Goal: Transaction & Acquisition: Purchase product/service

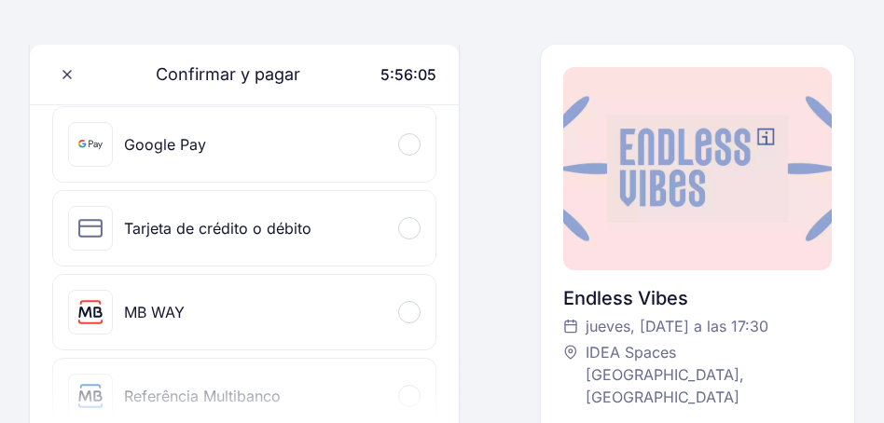
scroll to position [272, 0]
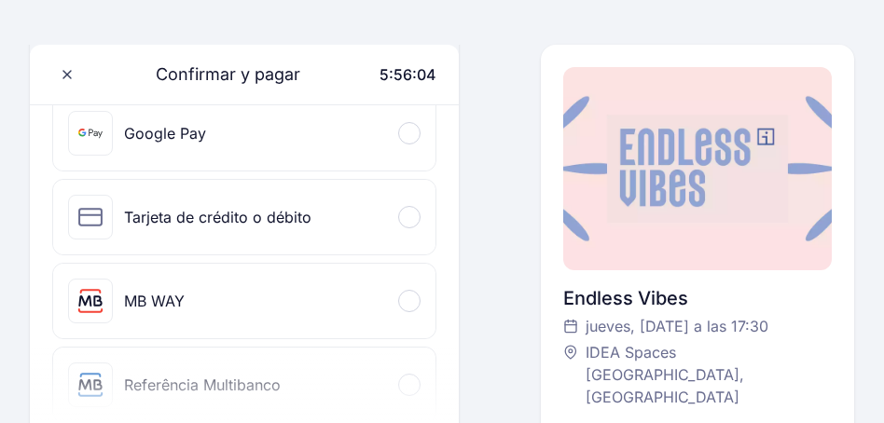
click at [325, 225] on div "Tarjeta de crédito o débito" at bounding box center [244, 217] width 382 height 75
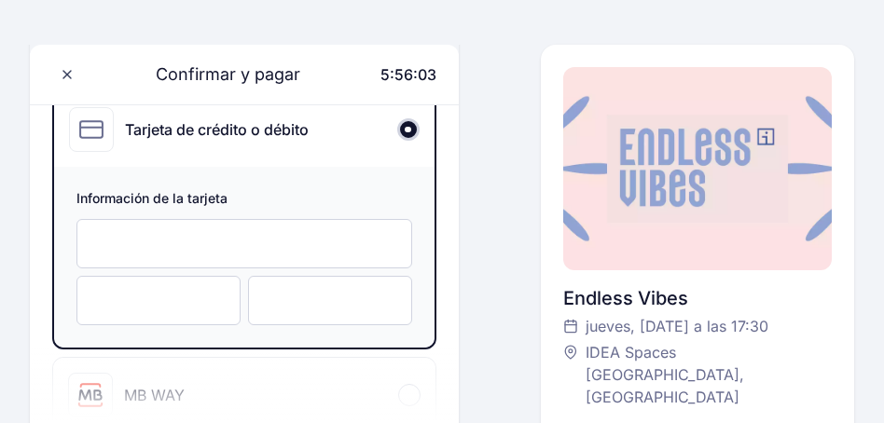
scroll to position [376, 0]
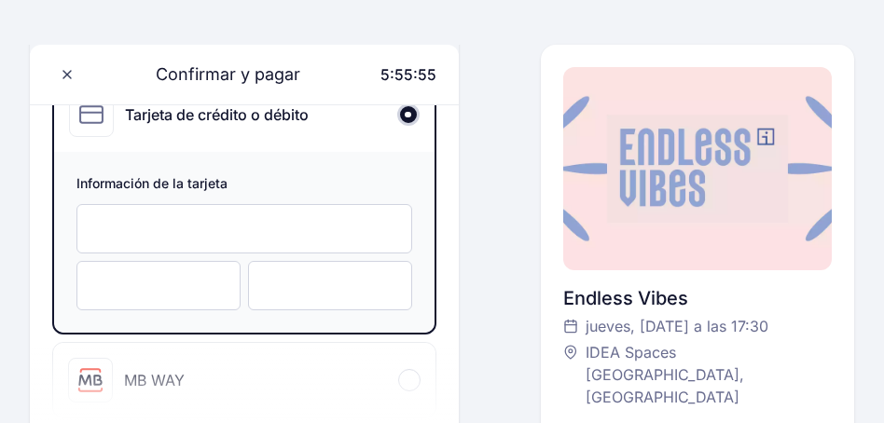
click at [333, 23] on div at bounding box center [438, 22] width 824 height 45
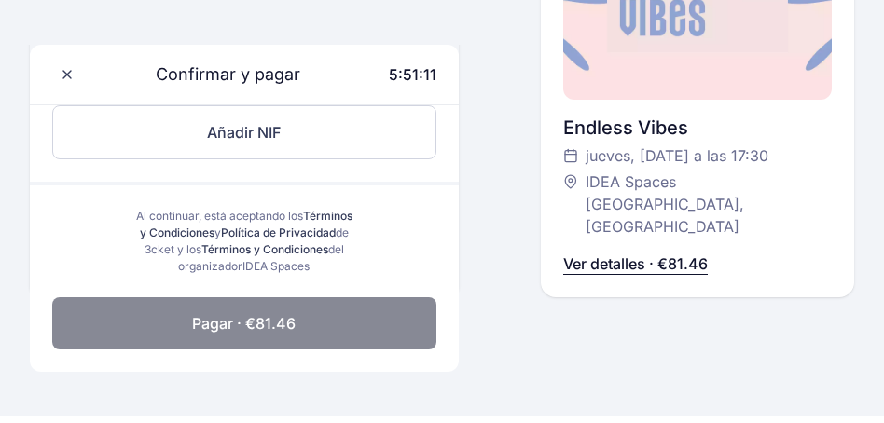
scroll to position [945, 0]
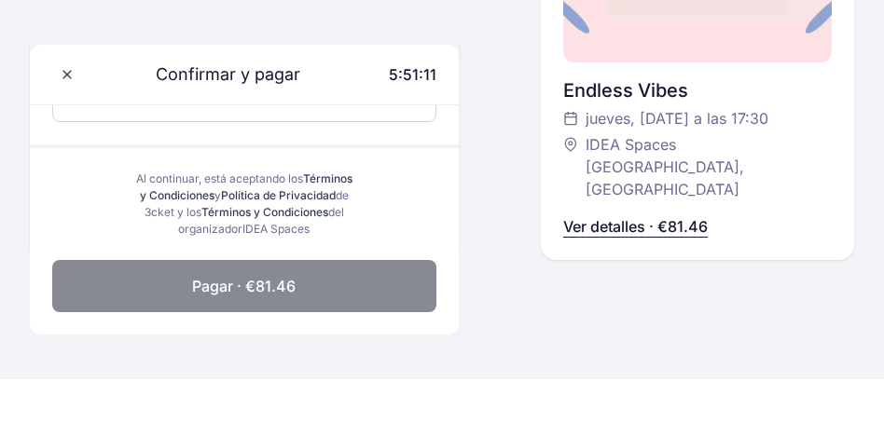
click at [302, 306] on button "Pagar · €81.46" at bounding box center [244, 286] width 384 height 52
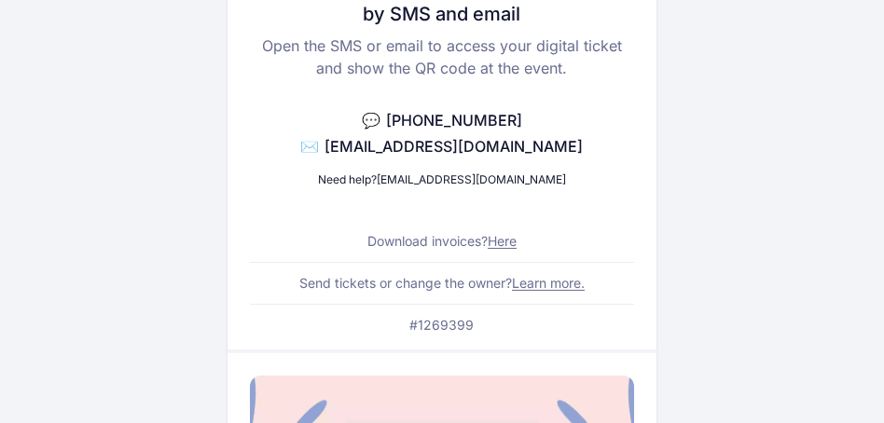
scroll to position [270, 0]
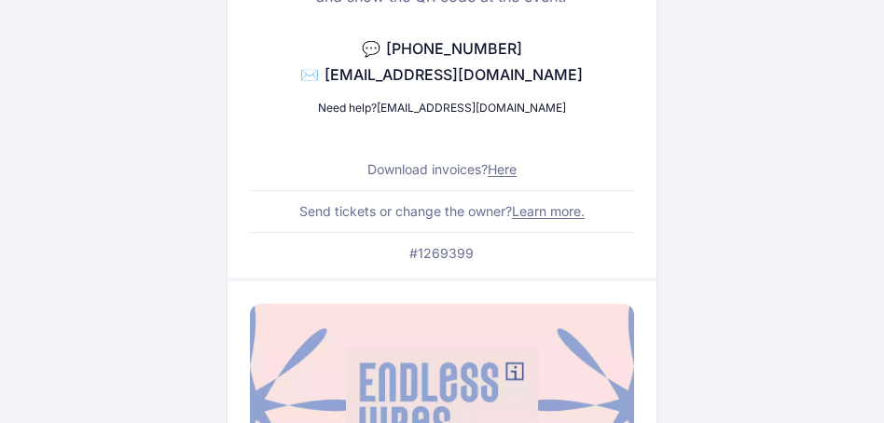
click at [504, 169] on font "Here" at bounding box center [502, 169] width 29 height 16
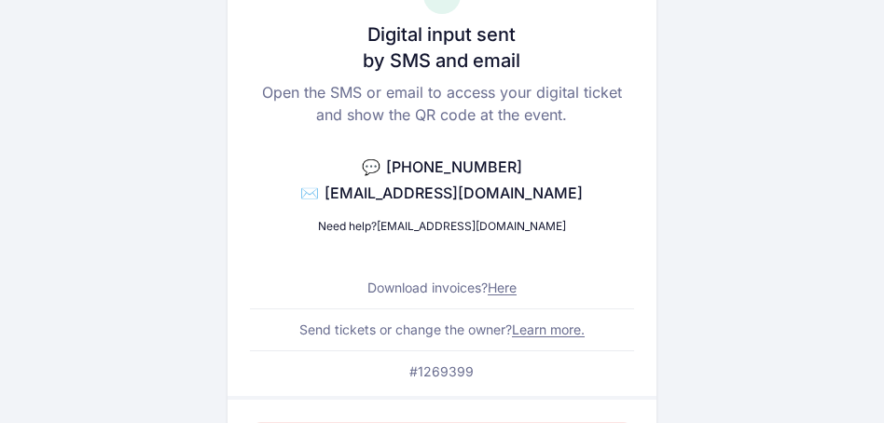
scroll to position [0, 0]
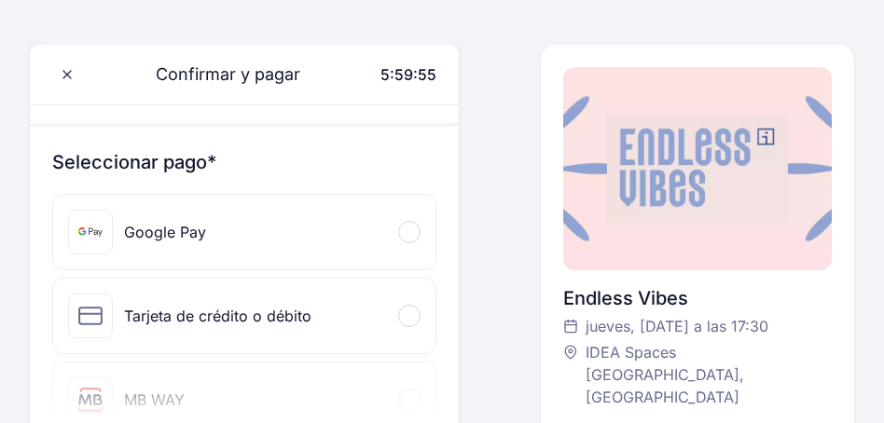
scroll to position [217, 0]
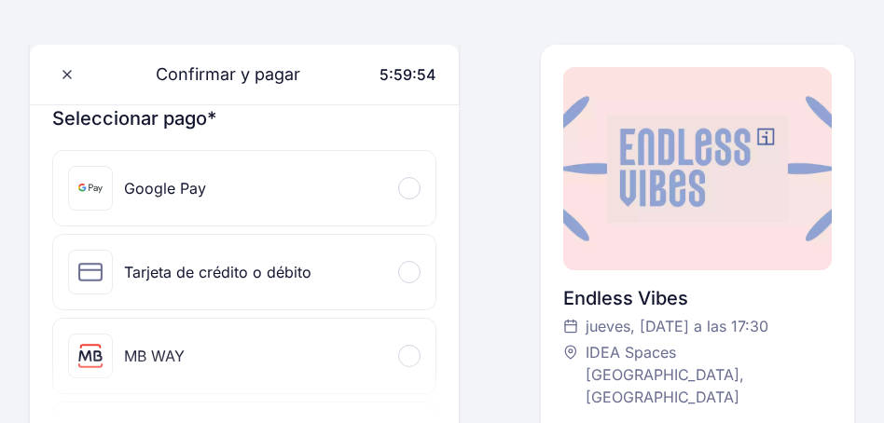
click at [329, 265] on div "Tarjeta de crédito o débito" at bounding box center [244, 272] width 382 height 75
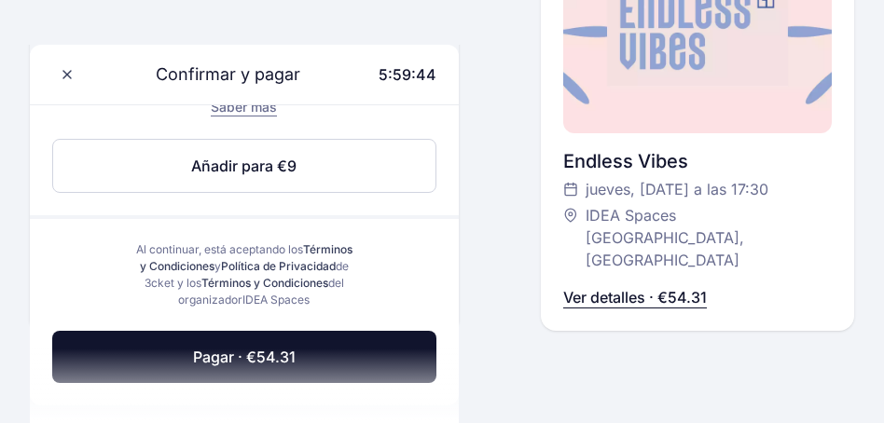
scroll to position [1060, 0]
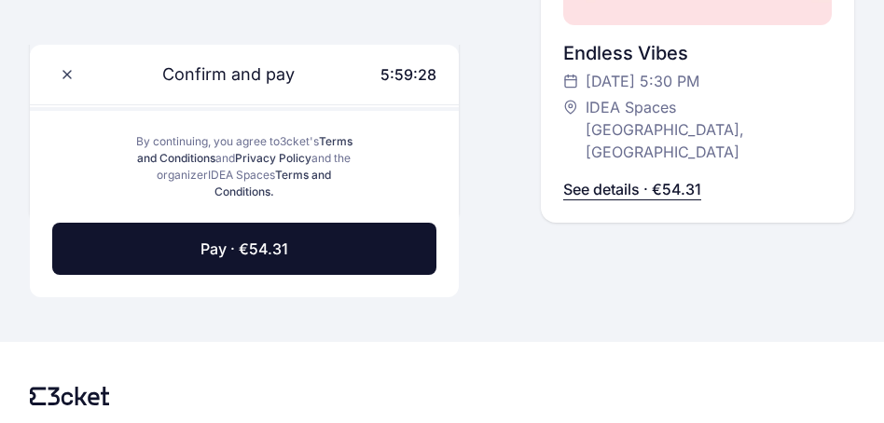
scroll to position [1278, 0]
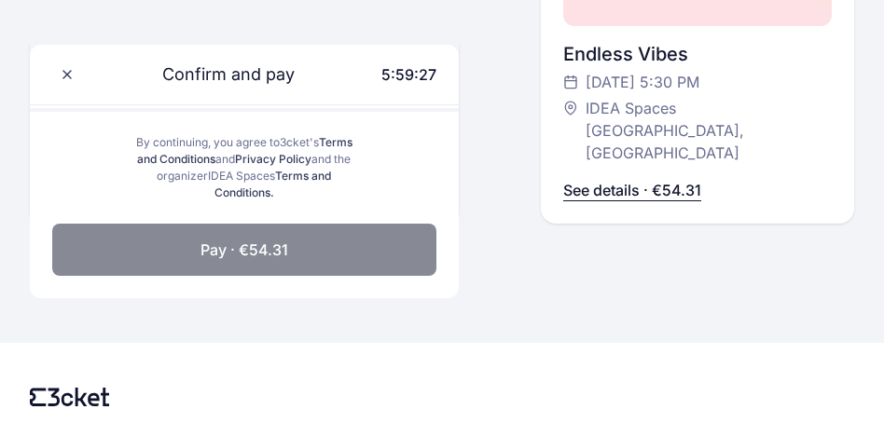
click at [343, 255] on button "Pay · €54.31" at bounding box center [244, 250] width 384 height 52
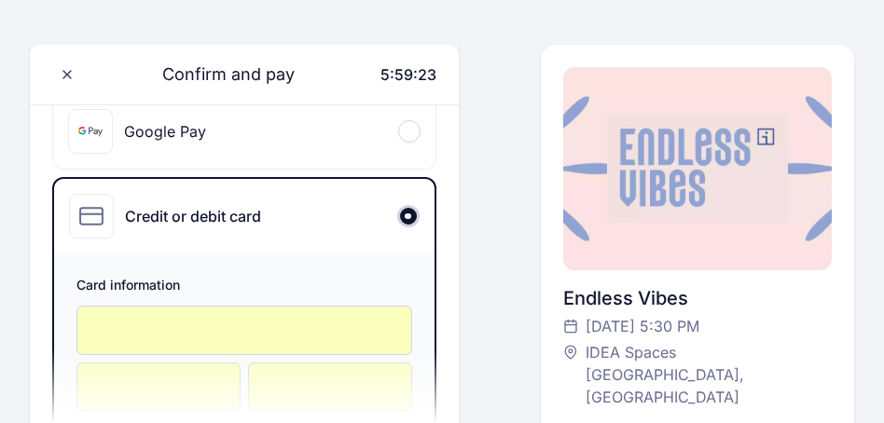
scroll to position [39, 0]
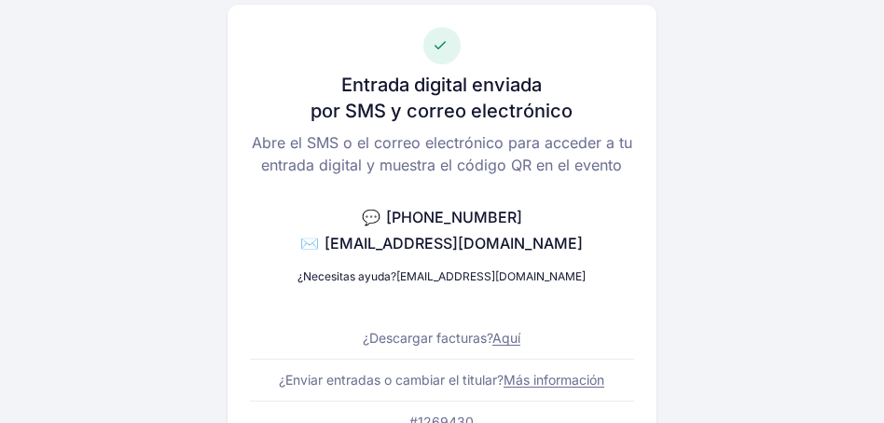
scroll to position [103, 0]
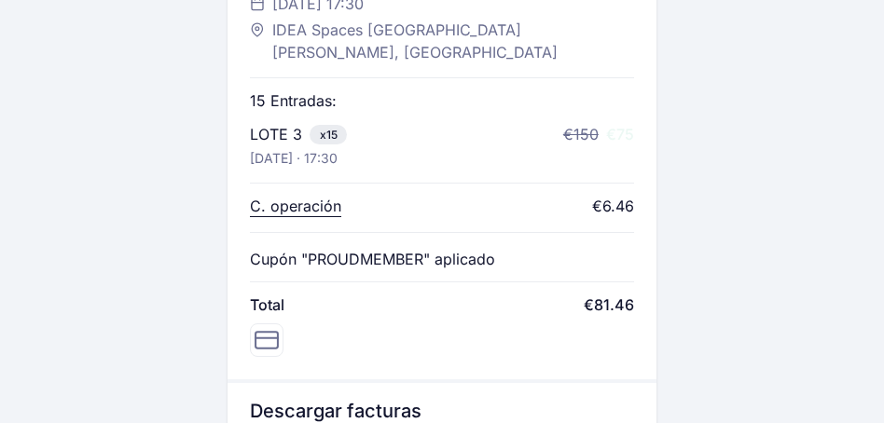
scroll to position [848, 0]
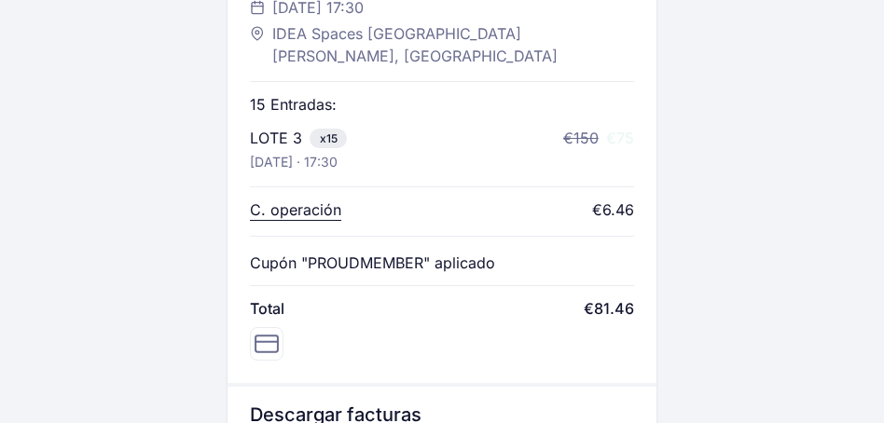
click at [325, 199] on p "C. operación" at bounding box center [295, 210] width 91 height 22
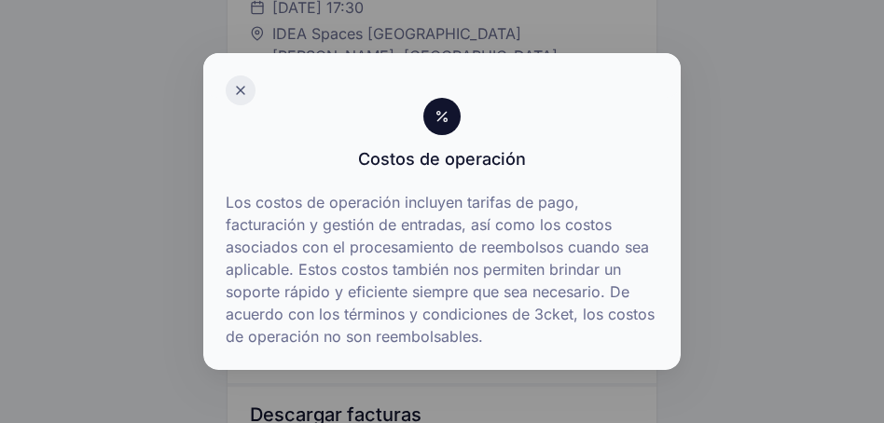
click at [229, 87] on div at bounding box center [241, 91] width 30 height 30
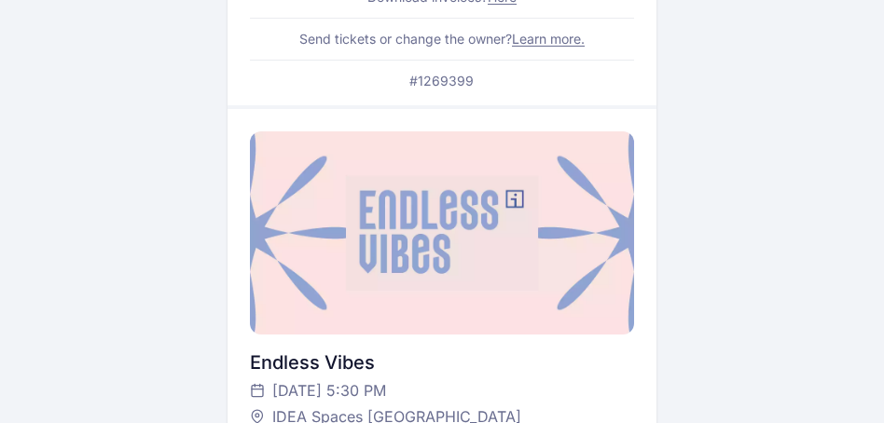
scroll to position [1051, 0]
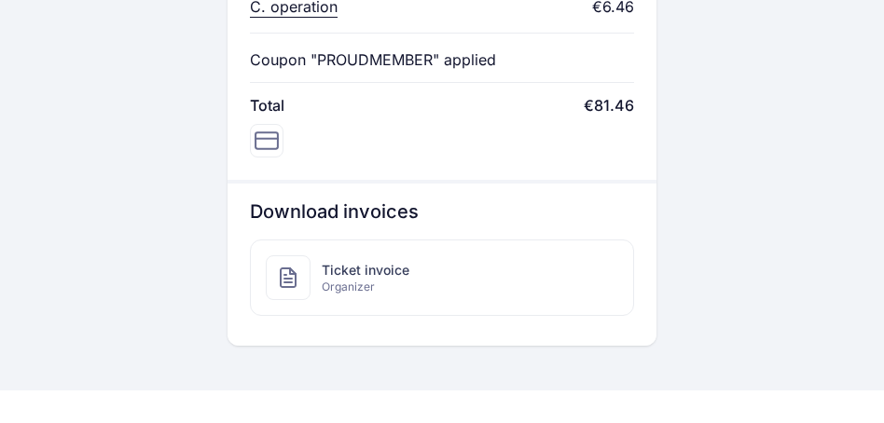
click at [386, 262] on font "Ticket invoice" at bounding box center [366, 270] width 88 height 16
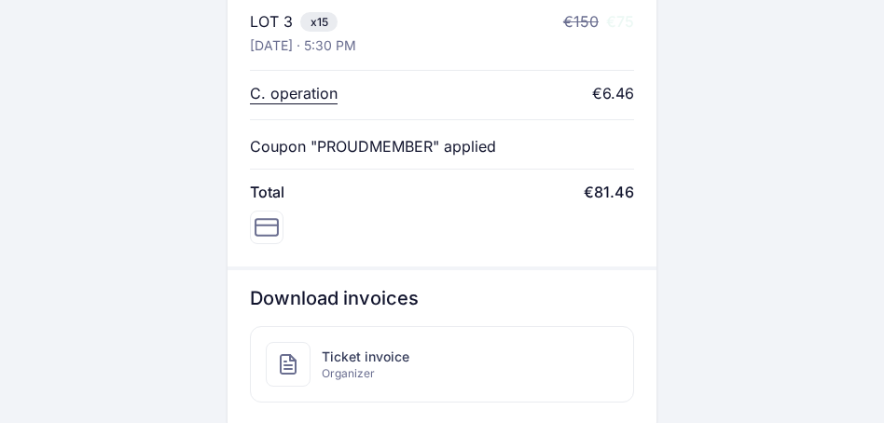
scroll to position [955, 0]
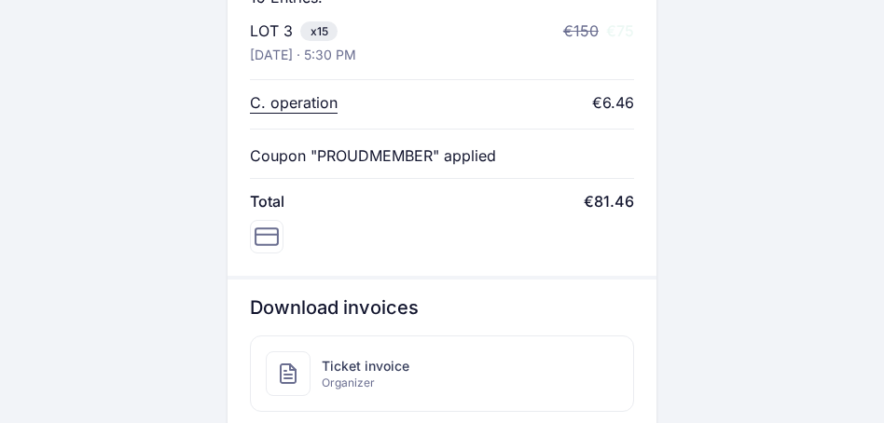
click at [610, 91] on div "€6.46" at bounding box center [613, 102] width 42 height 22
copy div "6.46"
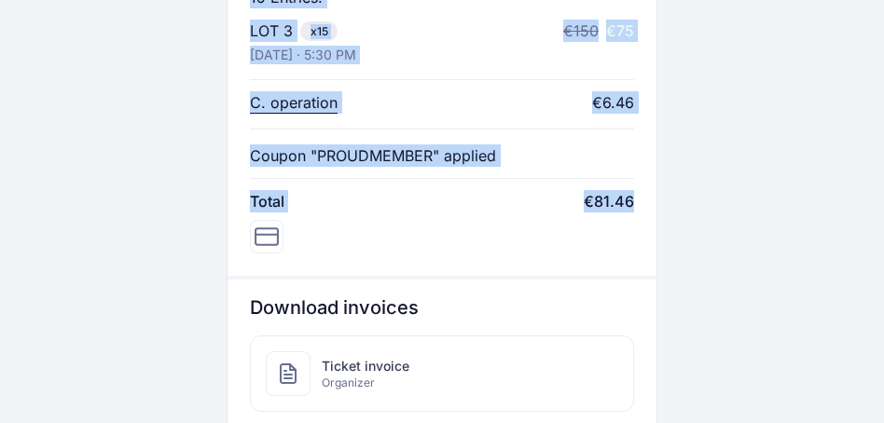
drag, startPoint x: 236, startPoint y: 65, endPoint x: 642, endPoint y: 64, distance: 405.7
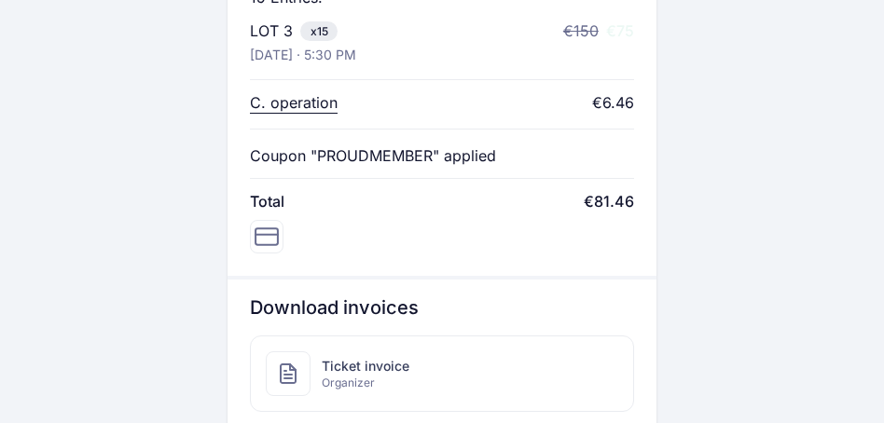
click at [624, 91] on div "€6.46" at bounding box center [613, 102] width 42 height 22
copy div "6.46"
click at [307, 93] on font "C. operation" at bounding box center [294, 102] width 88 height 19
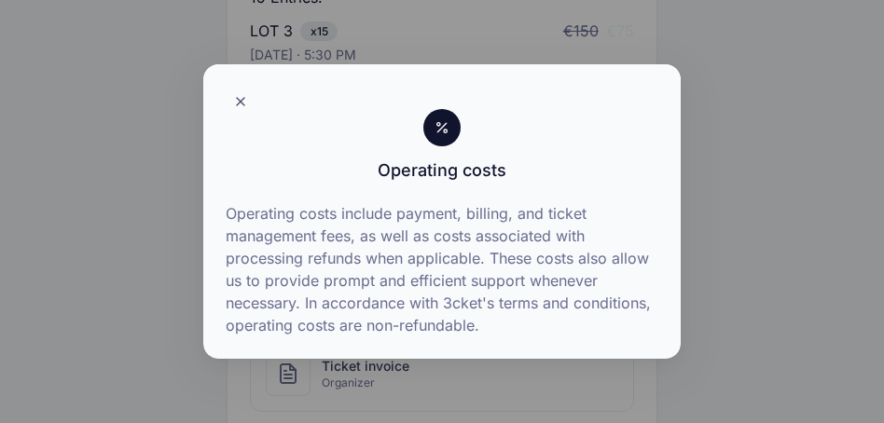
click at [792, 158] on div at bounding box center [442, 211] width 884 height 423
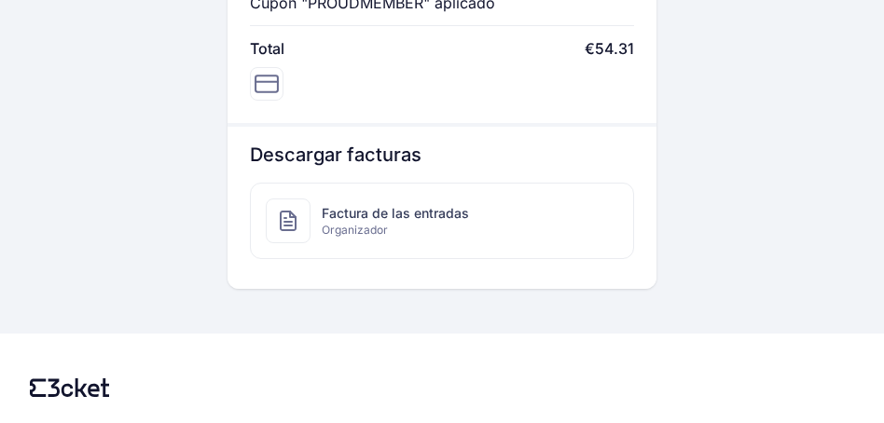
scroll to position [1122, 0]
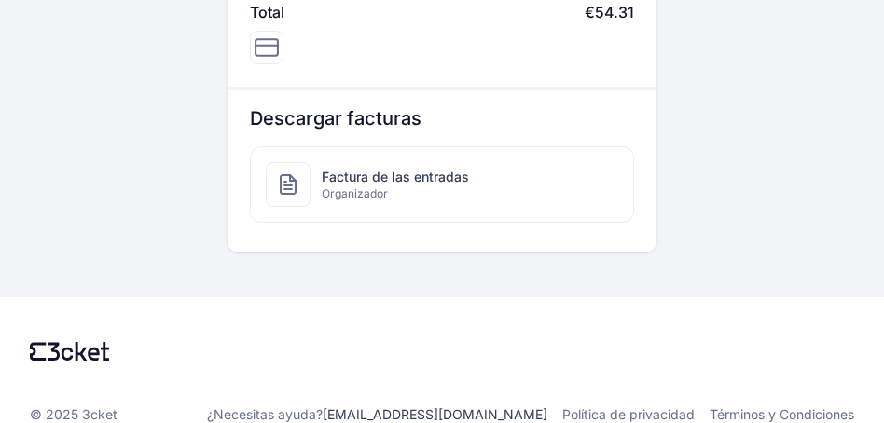
click at [348, 168] on span "Factura de las entradas" at bounding box center [395, 177] width 147 height 19
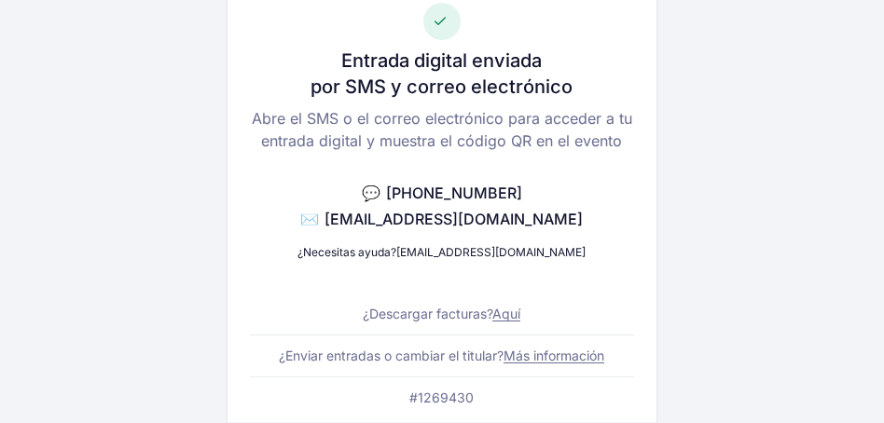
scroll to position [172, 0]
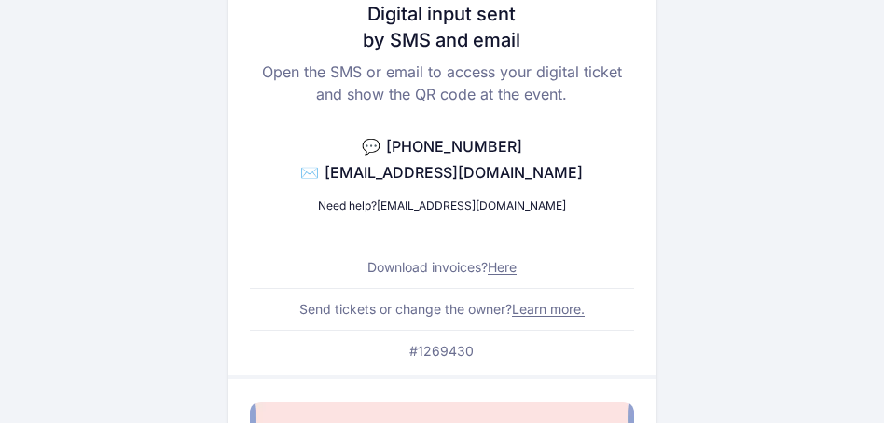
click at [560, 313] on font "Learn more." at bounding box center [548, 309] width 73 height 16
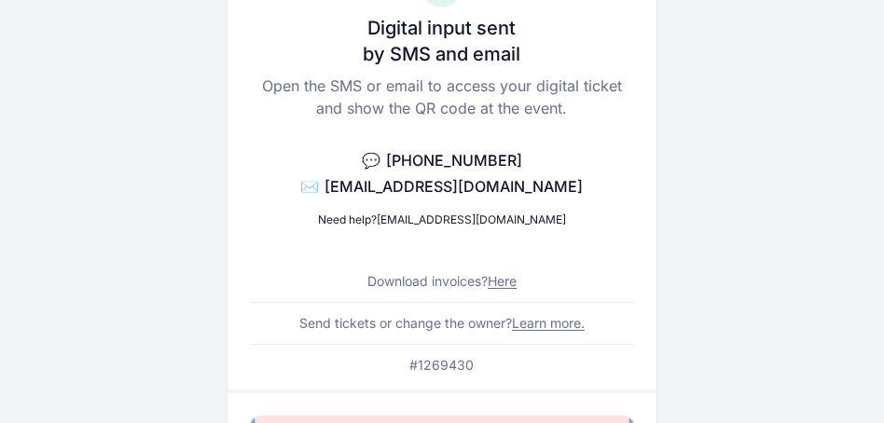
scroll to position [220, 0]
